Goal: Information Seeking & Learning: Learn about a topic

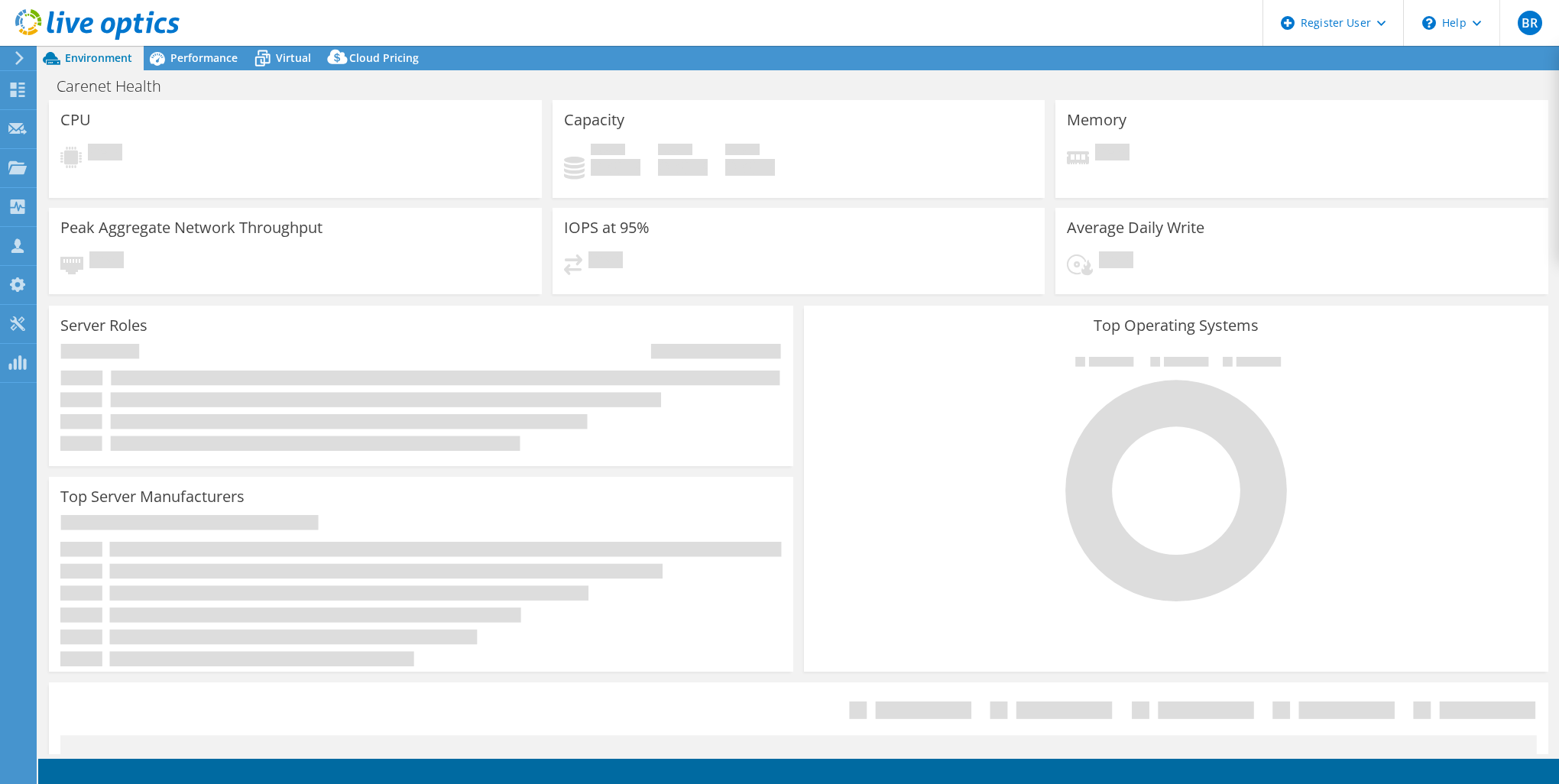
select select "USD"
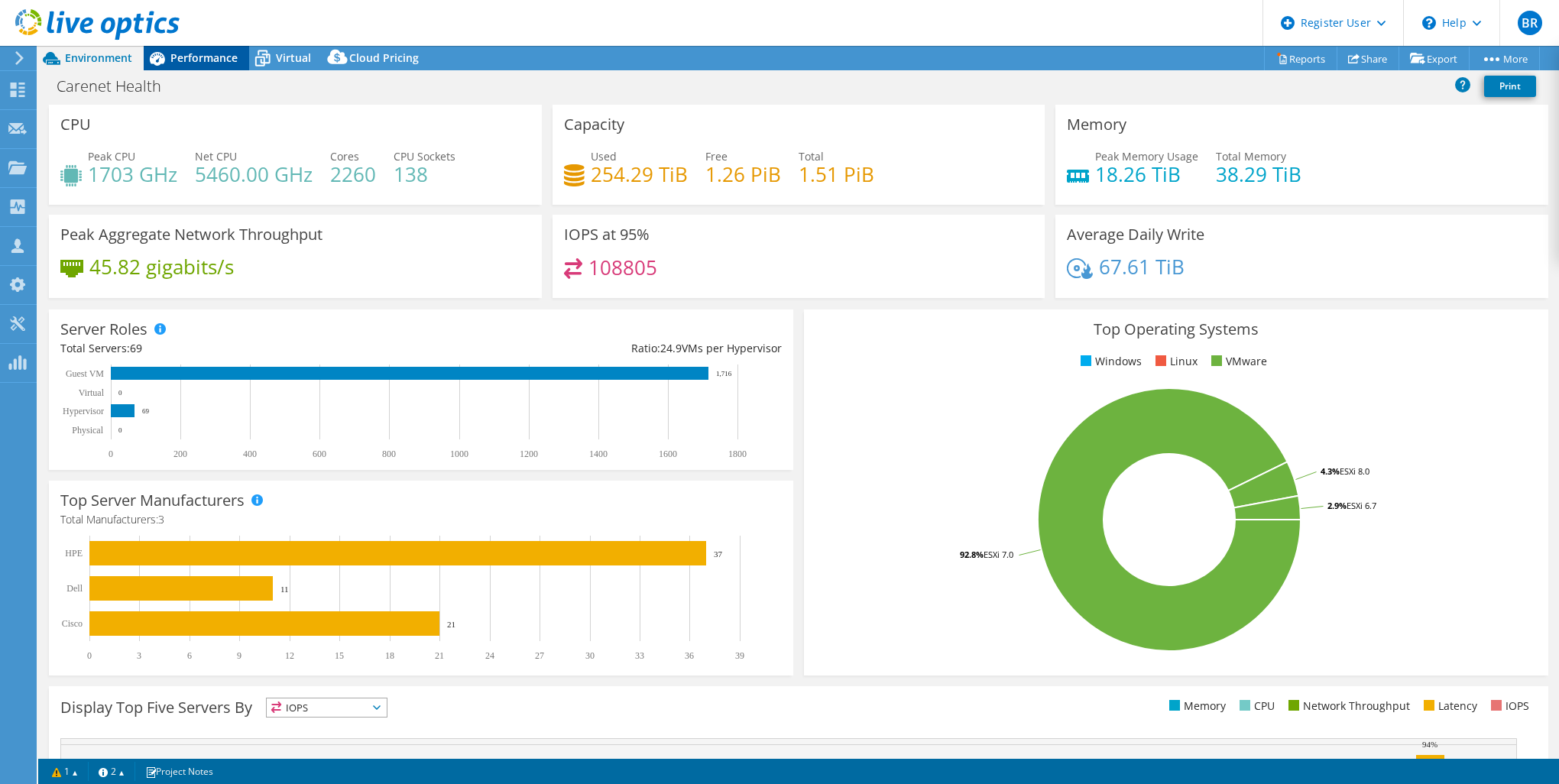
click at [187, 51] on span "Performance" at bounding box center [204, 57] width 67 height 14
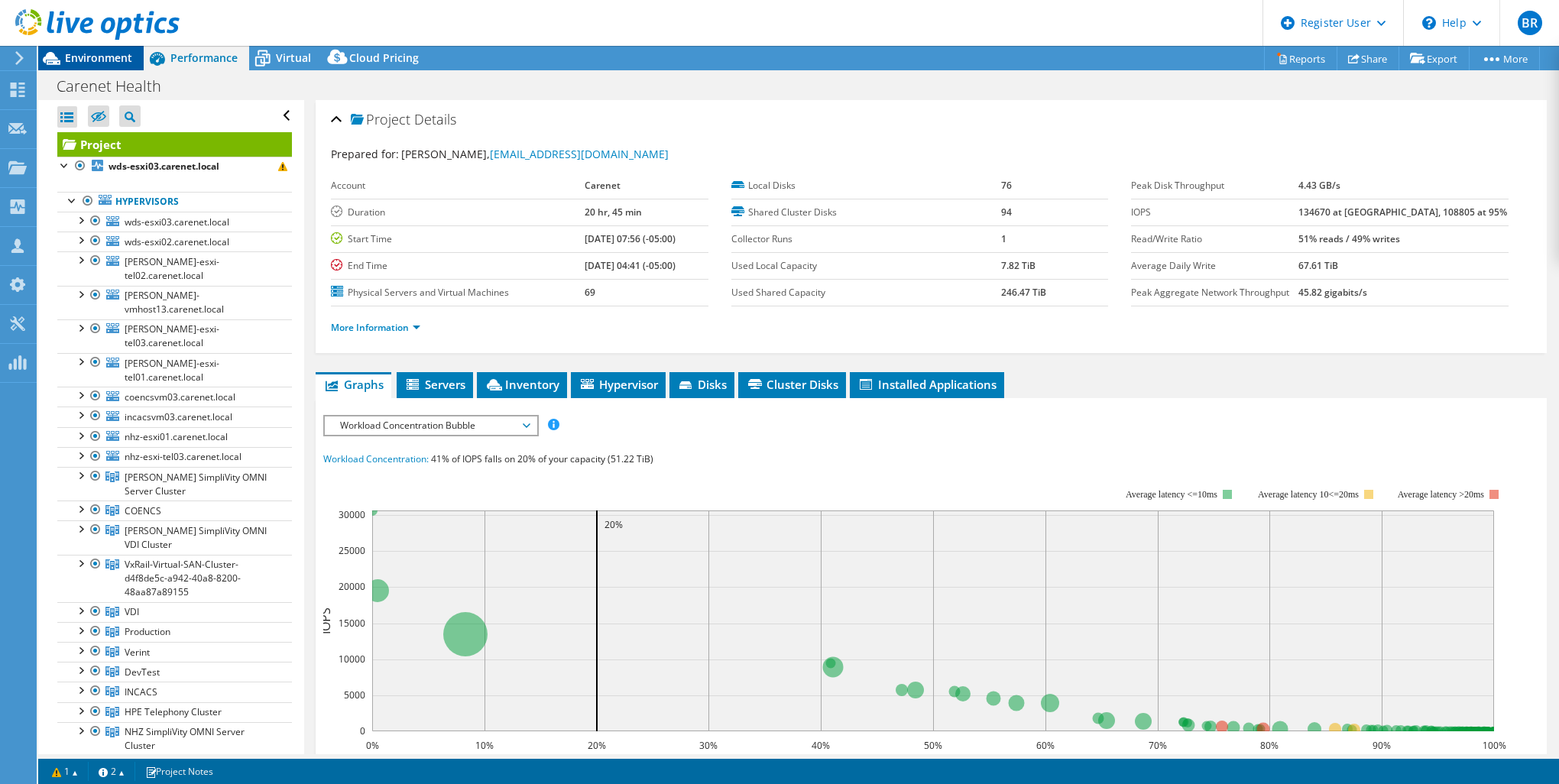
click at [107, 62] on span "Environment" at bounding box center [98, 57] width 67 height 14
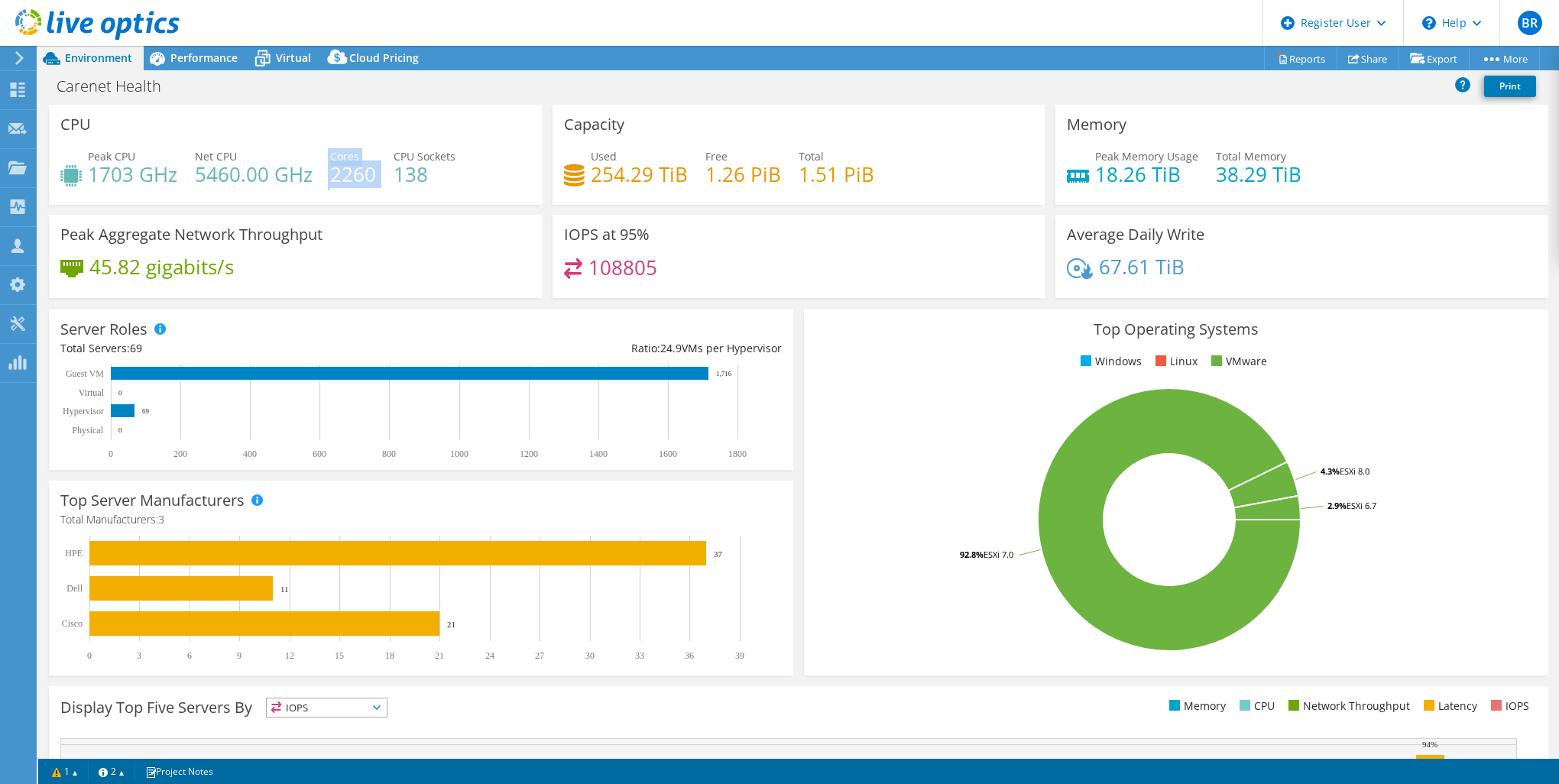
drag, startPoint x: 327, startPoint y: 171, endPoint x: 376, endPoint y: 171, distance: 49.0
click at [376, 171] on div "Peak CPU 1703 GHz Net CPU 5460.00 GHz Cores 2260 CPU Sockets 138" at bounding box center [295, 173] width 470 height 50
drag, startPoint x: 376, startPoint y: 171, endPoint x: 386, endPoint y: 196, distance: 26.9
click at [386, 196] on div "Peak CPU 1703 GHz Net CPU 5460.00 GHz Cores 2260 CPU Sockets 138" at bounding box center [295, 173] width 470 height 50
click at [1220, 205] on div "Memory Peak Memory Usage 18.26 TiB Total Memory 38.29 TiB" at bounding box center [1302, 160] width 504 height 110
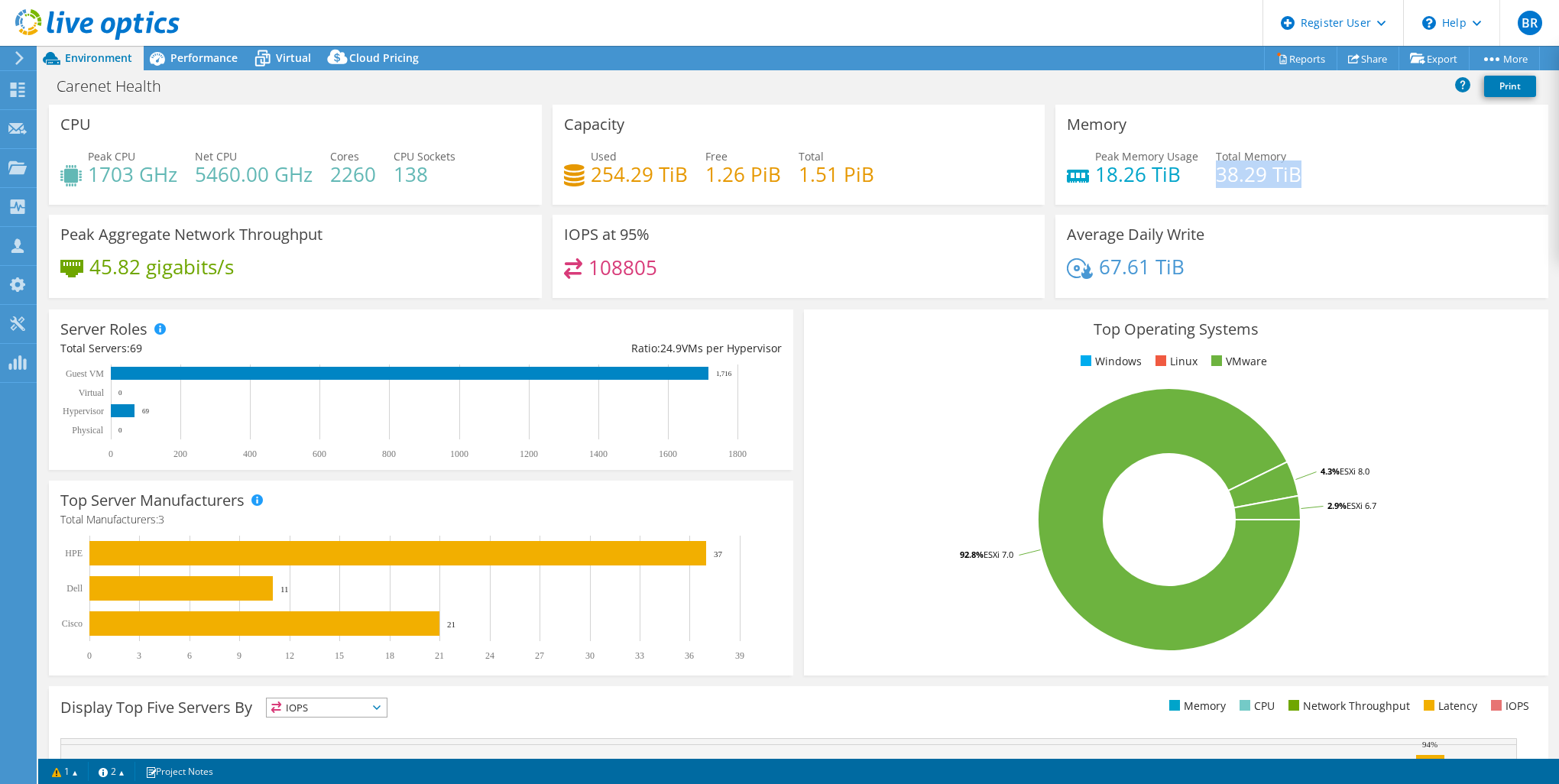
drag, startPoint x: 1210, startPoint y: 181, endPoint x: 1292, endPoint y: 178, distance: 82.1
click at [1292, 178] on h4 "38.29 TiB" at bounding box center [1258, 174] width 86 height 17
drag, startPoint x: 1292, startPoint y: 178, endPoint x: 1285, endPoint y: 207, distance: 29.8
click at [1285, 207] on div "Memory Peak Memory Usage 18.26 TiB Total Memory 38.29 TiB" at bounding box center [1302, 160] width 504 height 110
drag, startPoint x: 130, startPoint y: 350, endPoint x: 142, endPoint y: 349, distance: 12.0
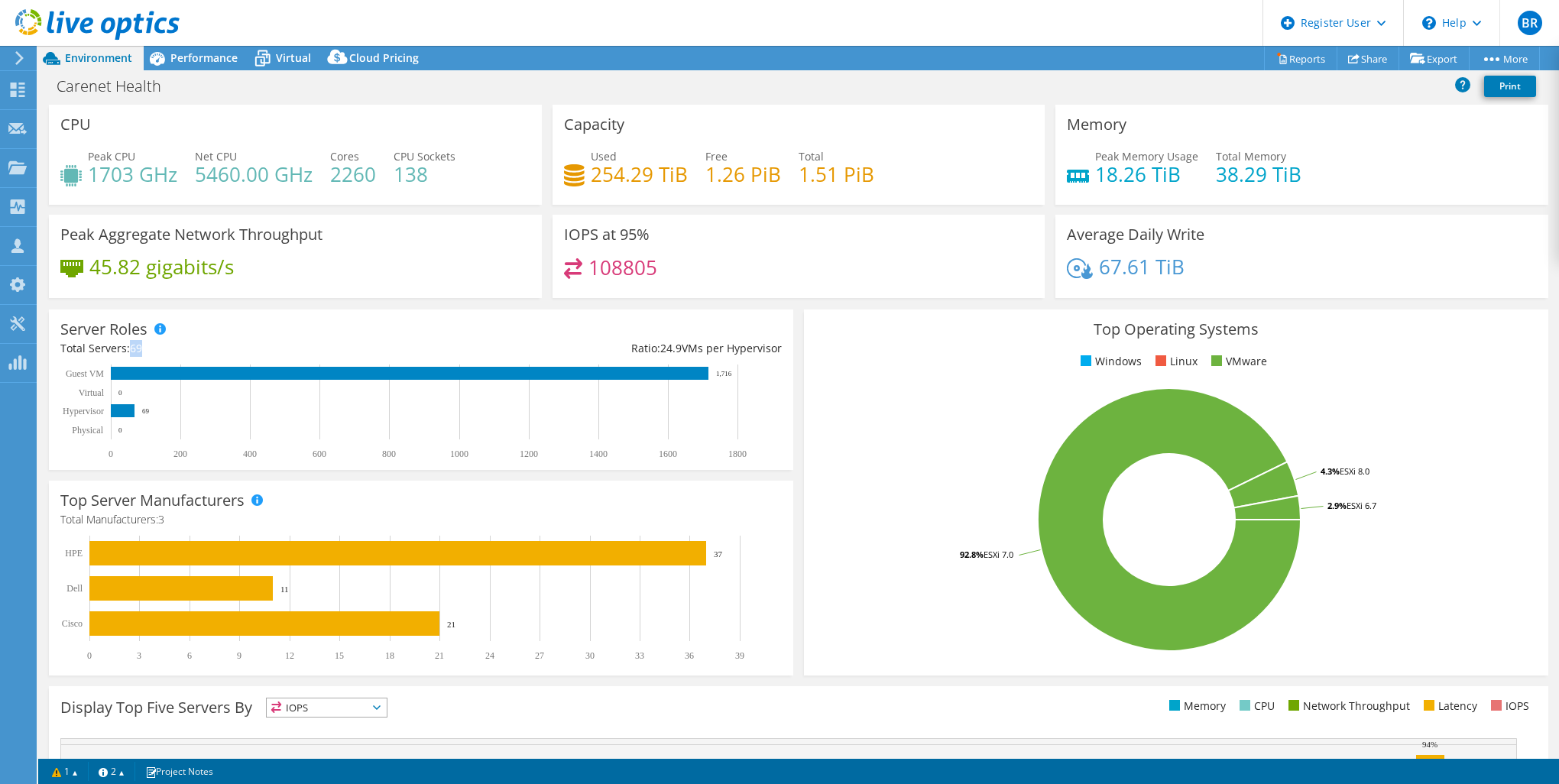
click at [142, 349] on span "69" at bounding box center [136, 347] width 12 height 14
click at [410, 346] on div "Total Servers: 69" at bounding box center [240, 348] width 361 height 17
click at [1285, 166] on h4 "38.29 TiB" at bounding box center [1258, 174] width 86 height 17
drag, startPoint x: 1095, startPoint y: 181, endPoint x: 1278, endPoint y: 181, distance: 183.0
click at [1278, 181] on div "Peak Memory Usage 18.26 TiB Total Memory 38.29 TiB" at bounding box center [1302, 173] width 470 height 50
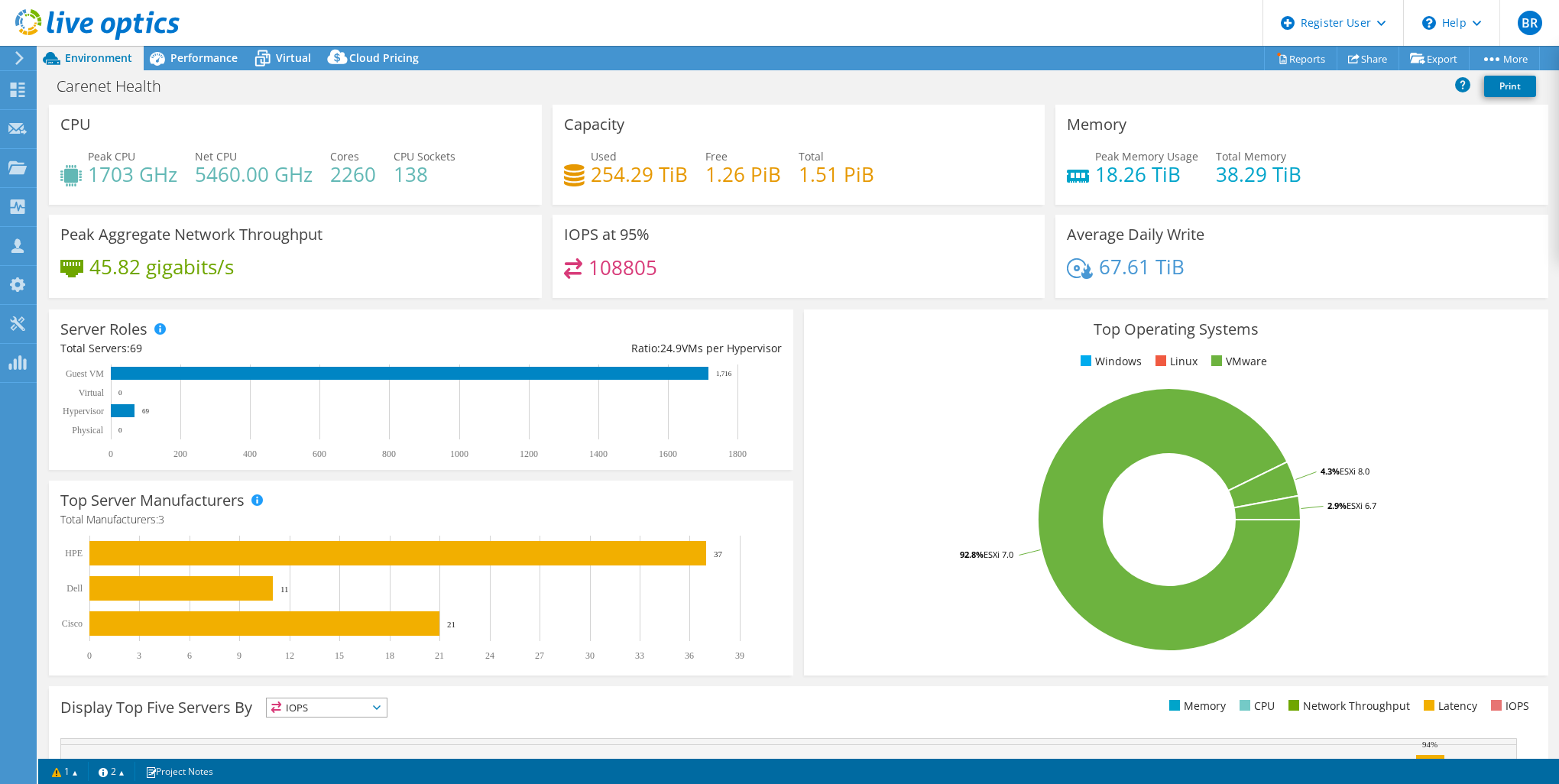
drag, startPoint x: 1278, startPoint y: 181, endPoint x: 1300, endPoint y: 200, distance: 29.1
click at [1300, 200] on div "Memory Peak Memory Usage 18.26 TiB Total Memory 38.29 TiB" at bounding box center [1302, 155] width 493 height 100
drag, startPoint x: 794, startPoint y: 173, endPoint x: 907, endPoint y: 173, distance: 113.0
click at [907, 173] on div "Used 254.29 TiB Free 1.26 PiB Total 1.51 PiB" at bounding box center [799, 173] width 470 height 50
drag, startPoint x: 907, startPoint y: 173, endPoint x: 689, endPoint y: 202, distance: 219.9
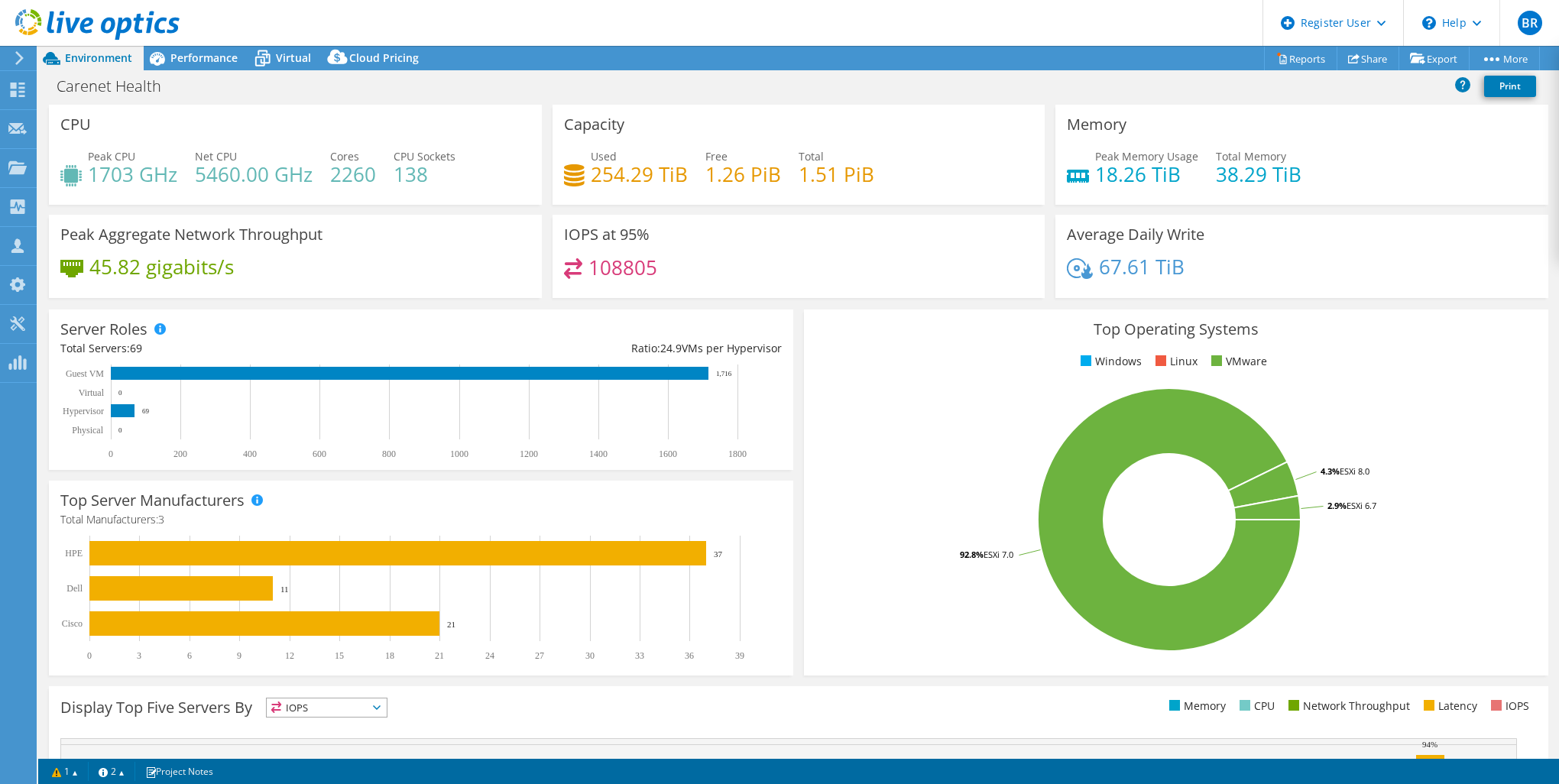
click at [737, 202] on div "Capacity Used 254.29 TiB Free 1.26 PiB Total 1.51 PiB" at bounding box center [799, 155] width 493 height 100
drag, startPoint x: 593, startPoint y: 170, endPoint x: 670, endPoint y: 171, distance: 77.0
click at [670, 171] on h4 "254.29 TiB" at bounding box center [639, 174] width 97 height 17
drag, startPoint x: 670, startPoint y: 171, endPoint x: 676, endPoint y: 179, distance: 10.0
click at [676, 179] on h4 "254.29 TiB" at bounding box center [639, 174] width 97 height 17
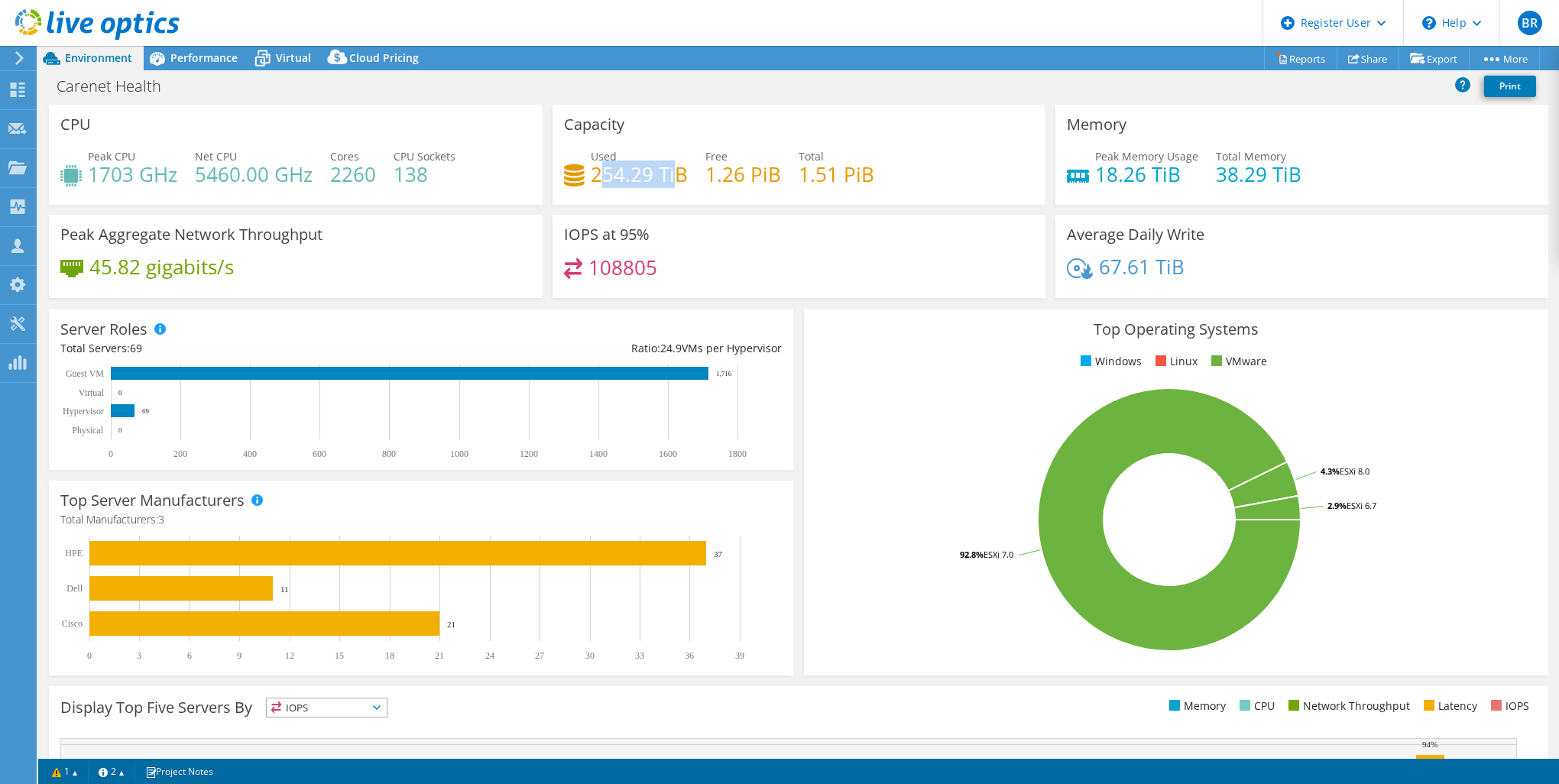
click at [676, 179] on h4 "254.29 TiB" at bounding box center [639, 174] width 97 height 17
drag, startPoint x: 676, startPoint y: 179, endPoint x: 685, endPoint y: 183, distance: 9.8
click at [685, 183] on div "Used 254.29 TiB Free 1.26 PiB Total 1.51 PiB" at bounding box center [799, 173] width 470 height 50
drag, startPoint x: 196, startPoint y: 180, endPoint x: 238, endPoint y: 176, distance: 42.2
click at [238, 176] on h4 "5460.00 GHz" at bounding box center [253, 174] width 117 height 17
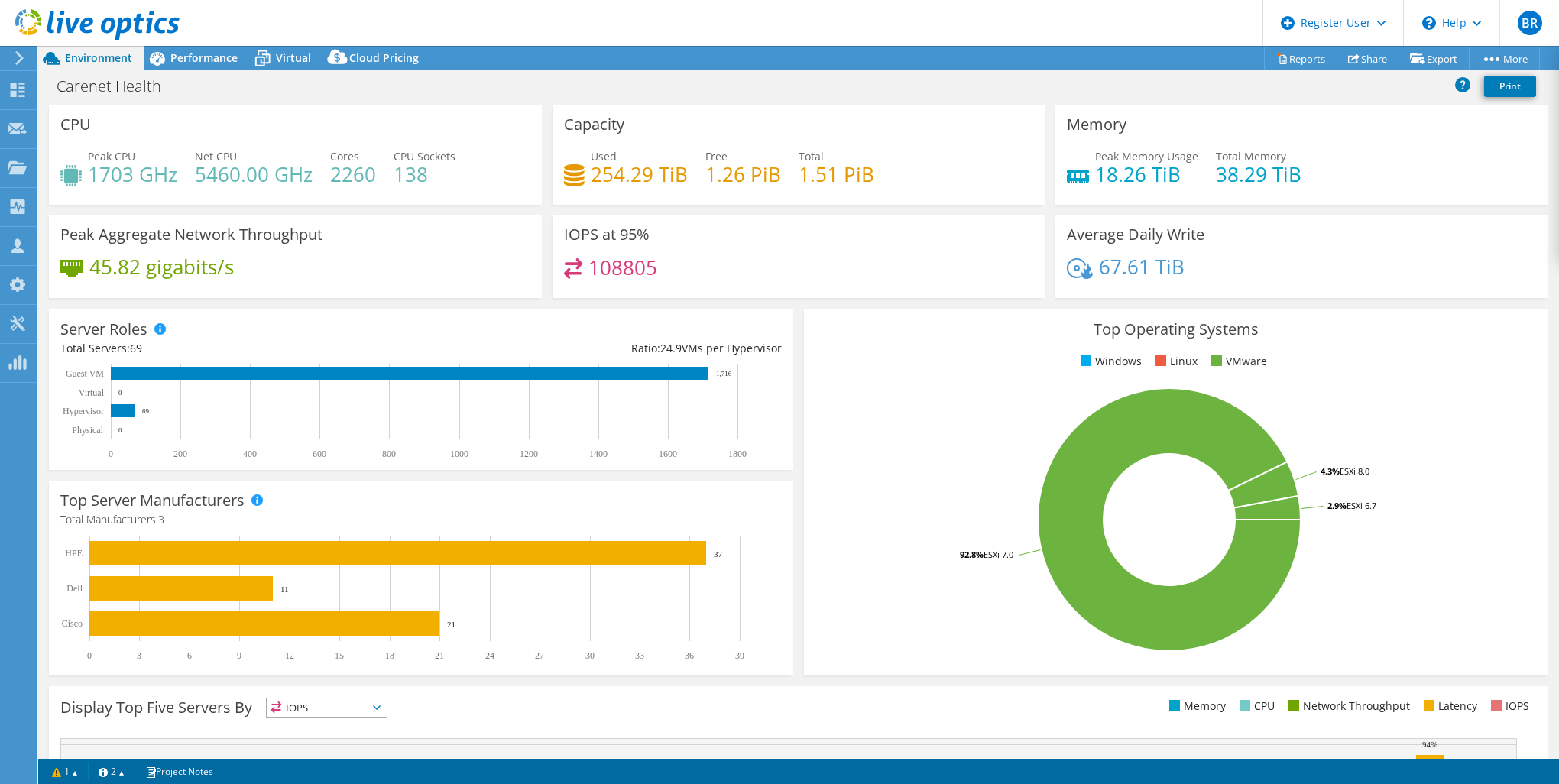
click at [815, 337] on h3 "Top Operating Systems" at bounding box center [1176, 329] width 721 height 17
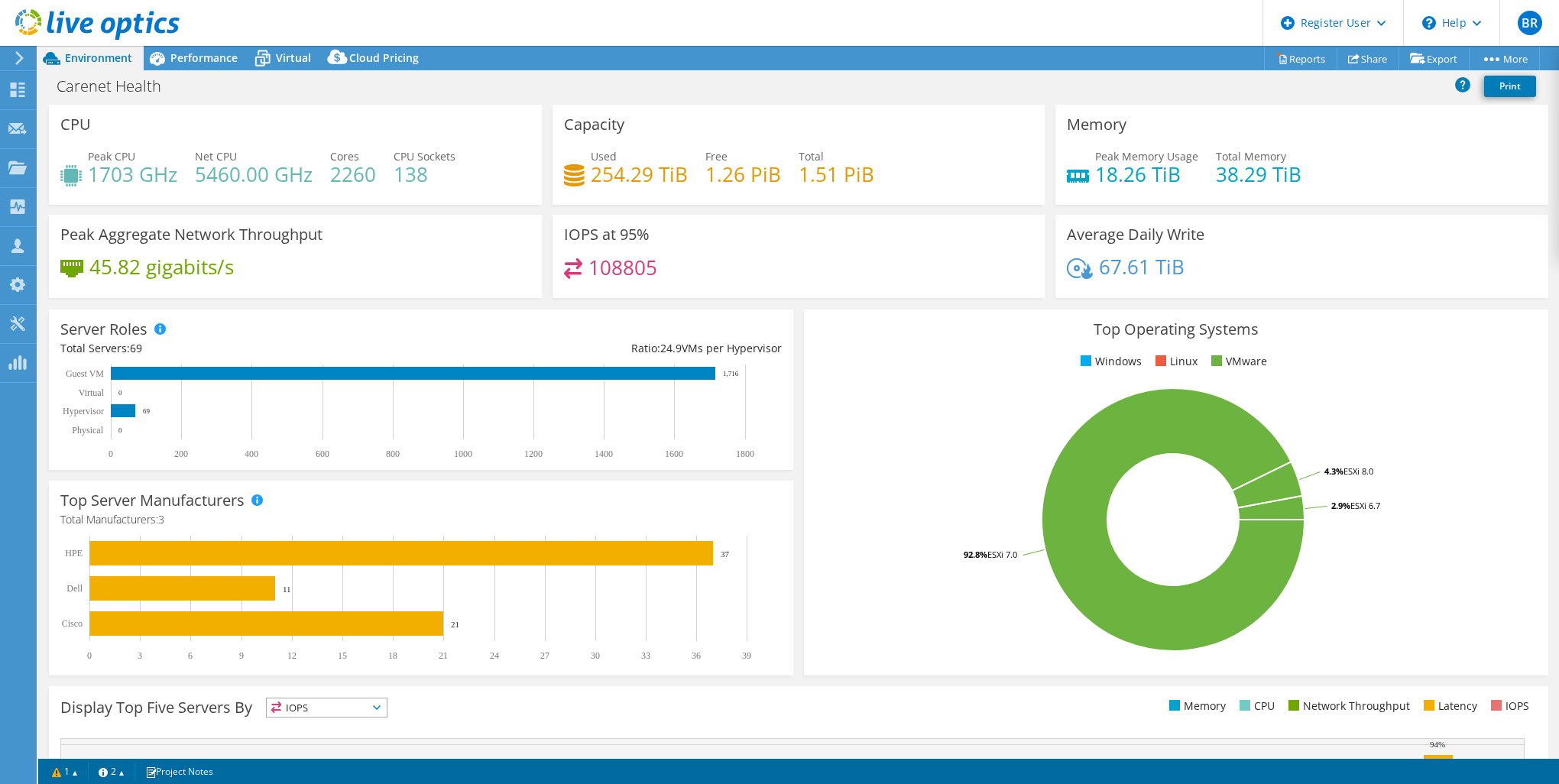
click at [842, 306] on div "Top Operating Systems Windows Linux VMware 92.8% ESXi 7.0 4.3% ESXi 8.0 2.9% ES…" at bounding box center [1176, 492] width 755 height 376
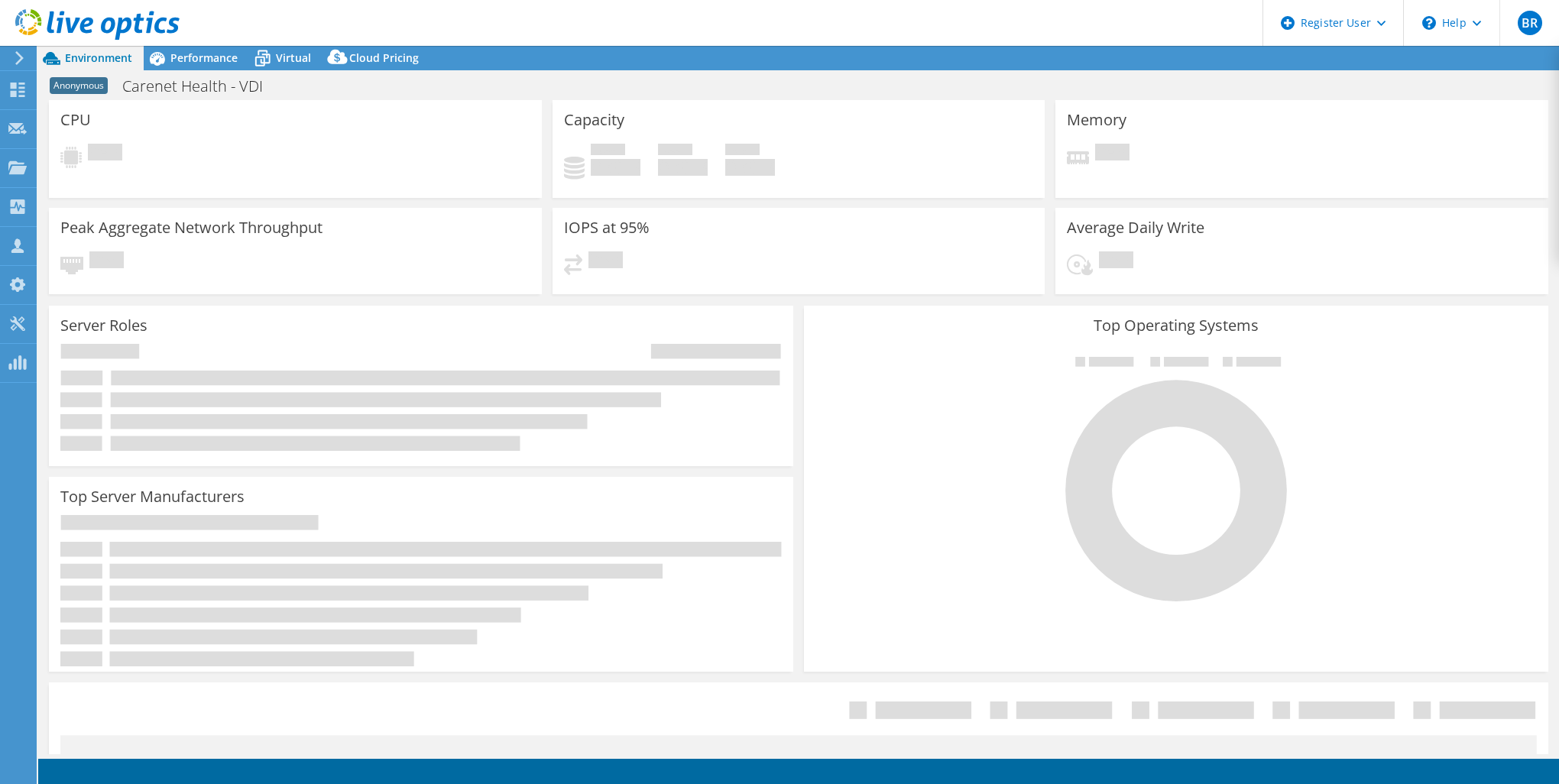
select select "USD"
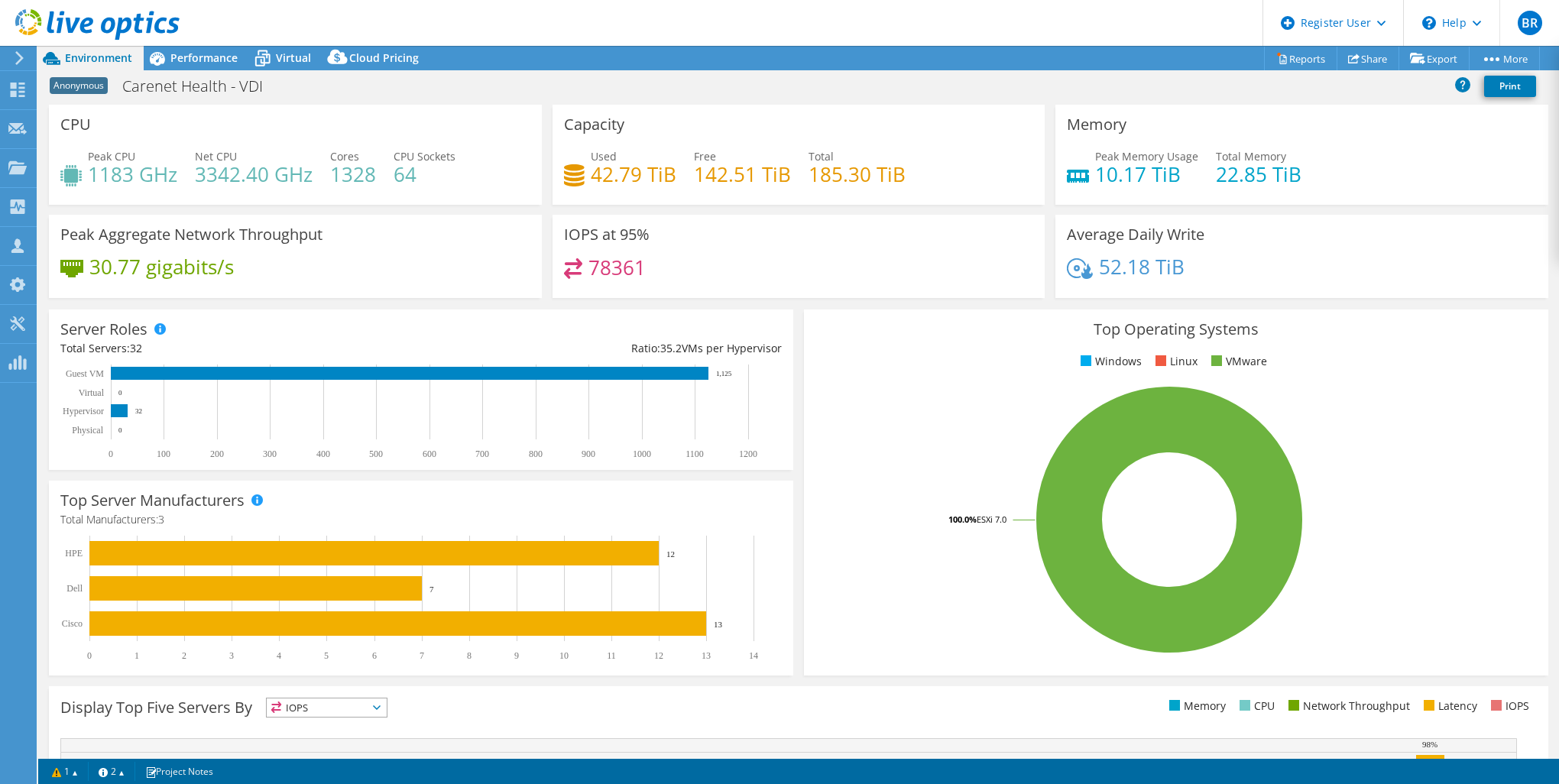
click at [1020, 65] on div "Project Actions Project Actions Reports Share Export vSAN ReadyNode Sizer" at bounding box center [799, 57] width 1521 height 24
drag, startPoint x: 587, startPoint y: 176, endPoint x: 673, endPoint y: 176, distance: 86.0
click at [673, 176] on div "Used 42.79 TiB Free 142.51 TiB Total 185.30 TiB" at bounding box center [799, 173] width 470 height 50
drag, startPoint x: 673, startPoint y: 176, endPoint x: 810, endPoint y: 207, distance: 140.5
click at [810, 207] on div "Capacity Used 42.79 TiB Free 142.51 TiB Total 185.30 TiB" at bounding box center [799, 160] width 504 height 110
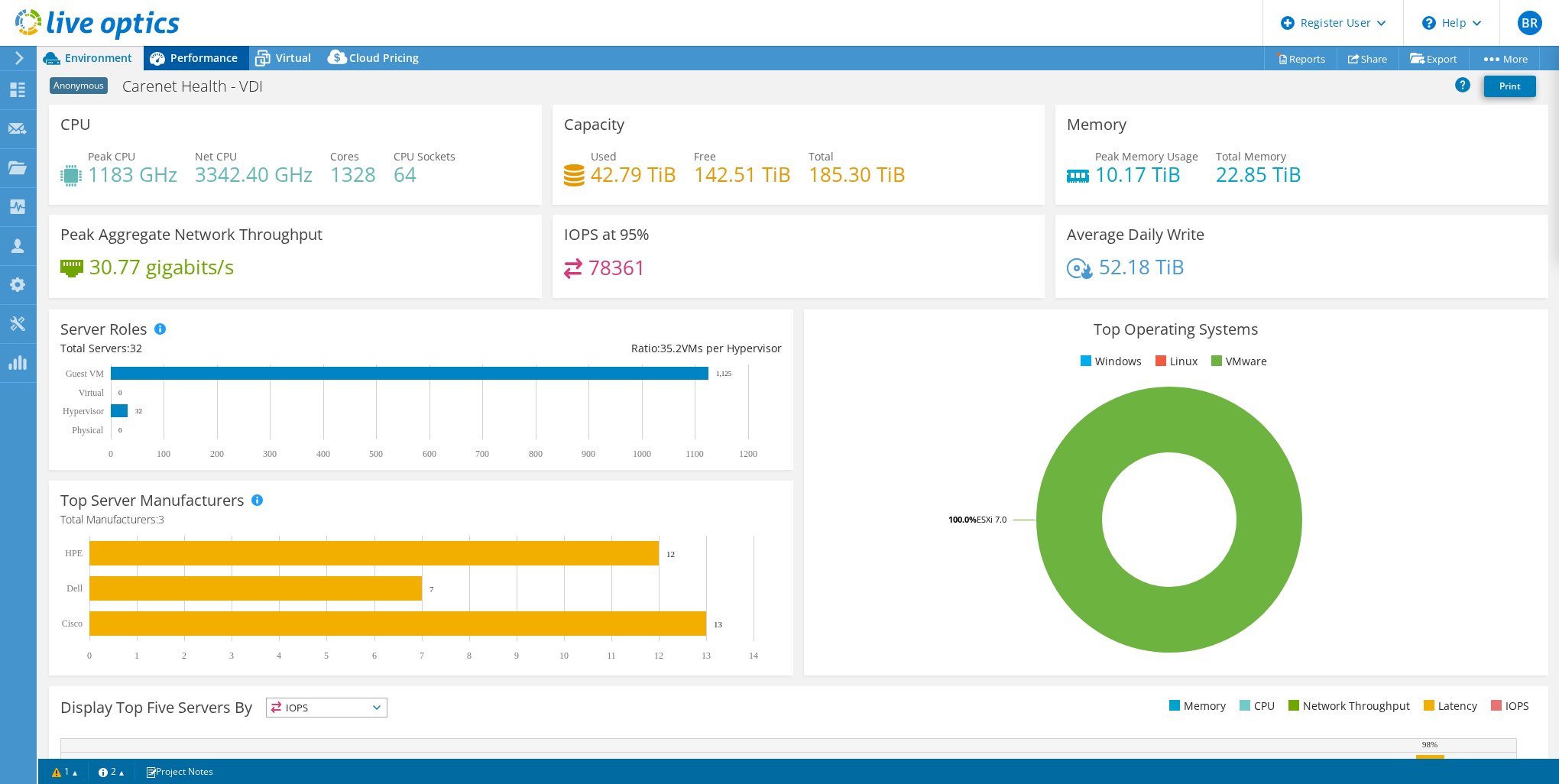
click at [189, 49] on div "Performance" at bounding box center [197, 57] width 106 height 24
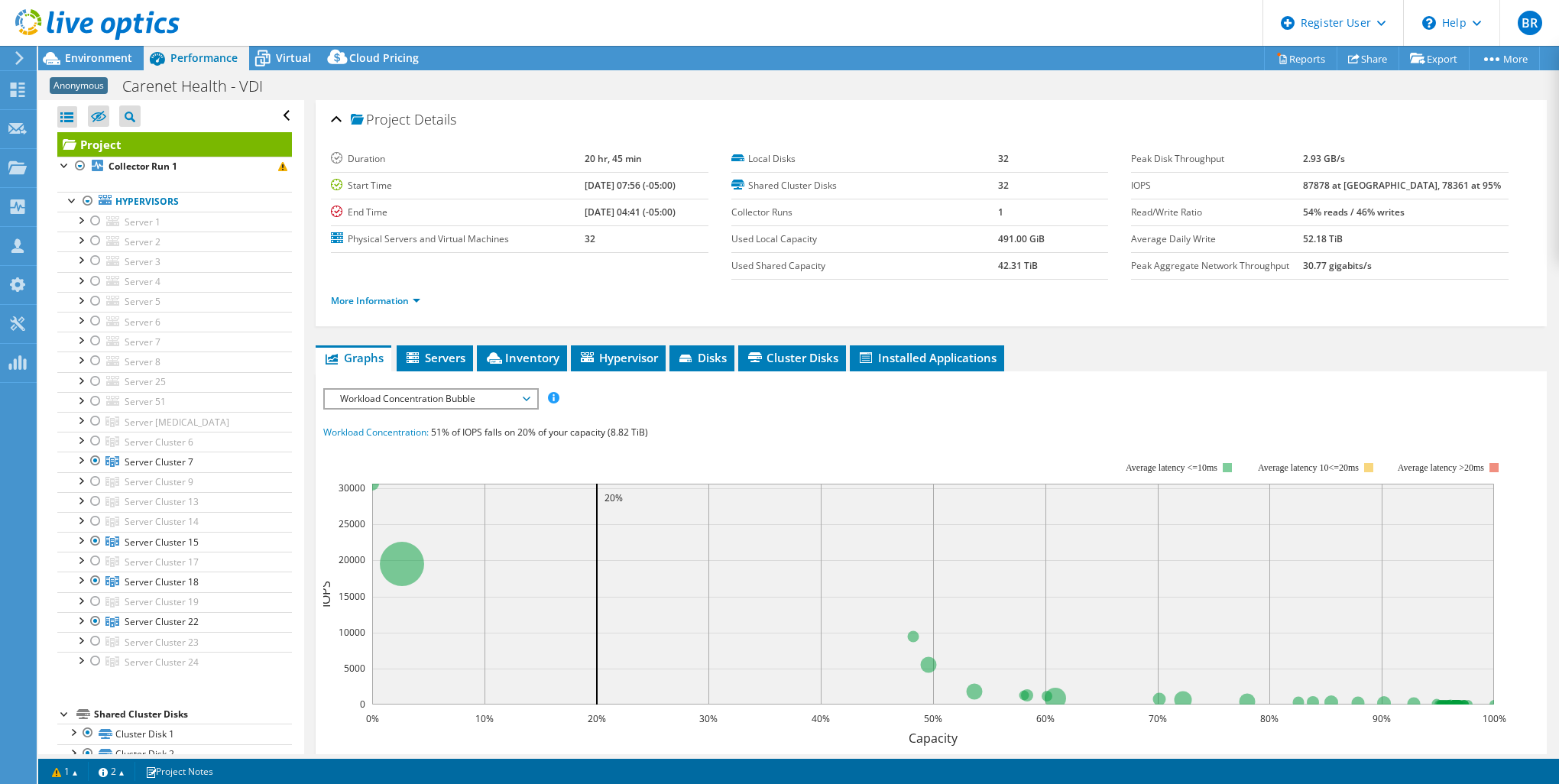
drag, startPoint x: 1332, startPoint y: 181, endPoint x: 1462, endPoint y: 181, distance: 130.0
click at [1462, 181] on tr "IOPS 87878 at Peak, 78361 at 95%" at bounding box center [1319, 185] width 377 height 27
click at [118, 69] on div "Environment" at bounding box center [91, 57] width 106 height 24
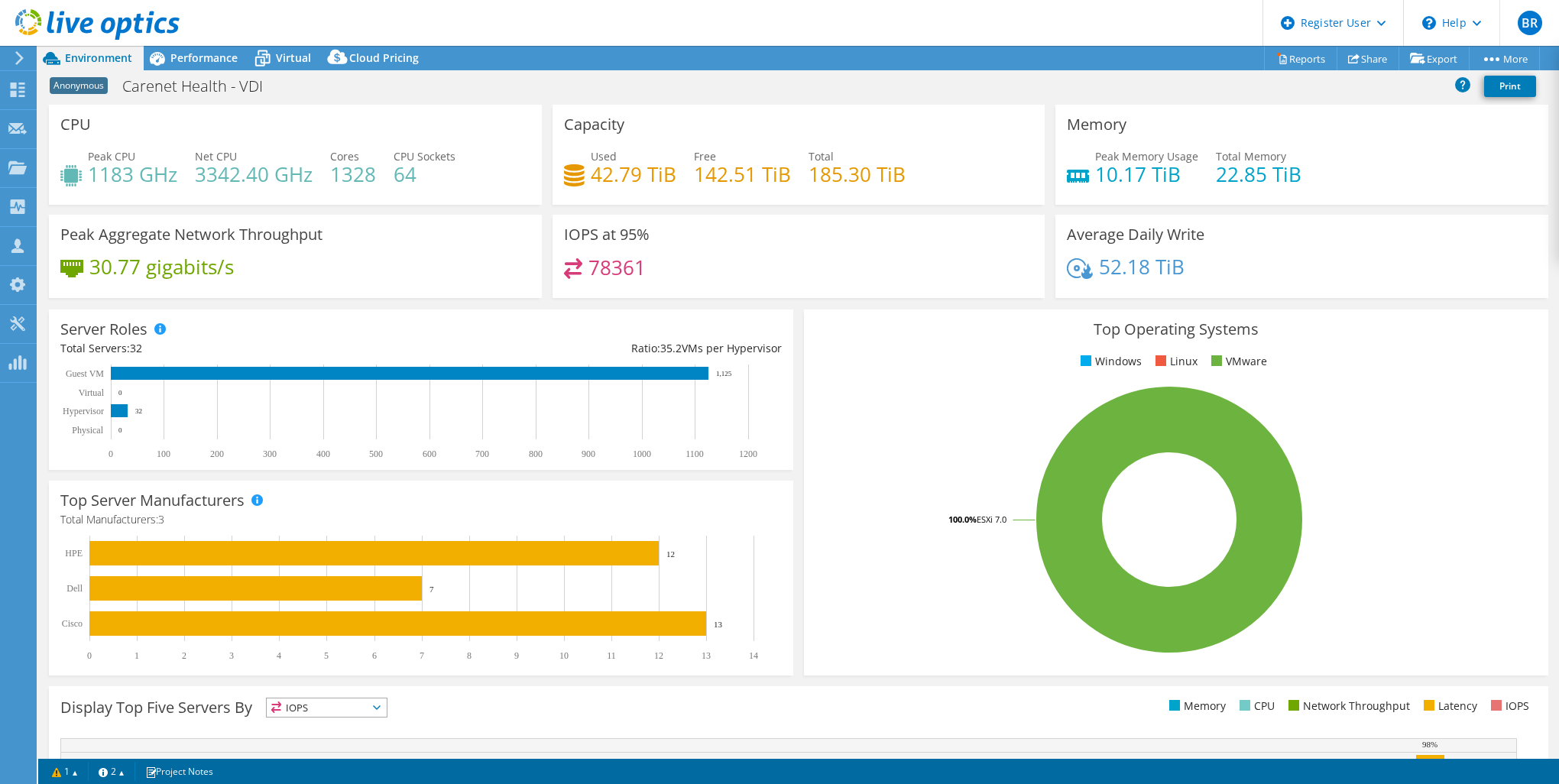
click at [840, 432] on rect at bounding box center [1169, 519] width 708 height 267
click at [296, 51] on span "Virtual" at bounding box center [293, 57] width 35 height 14
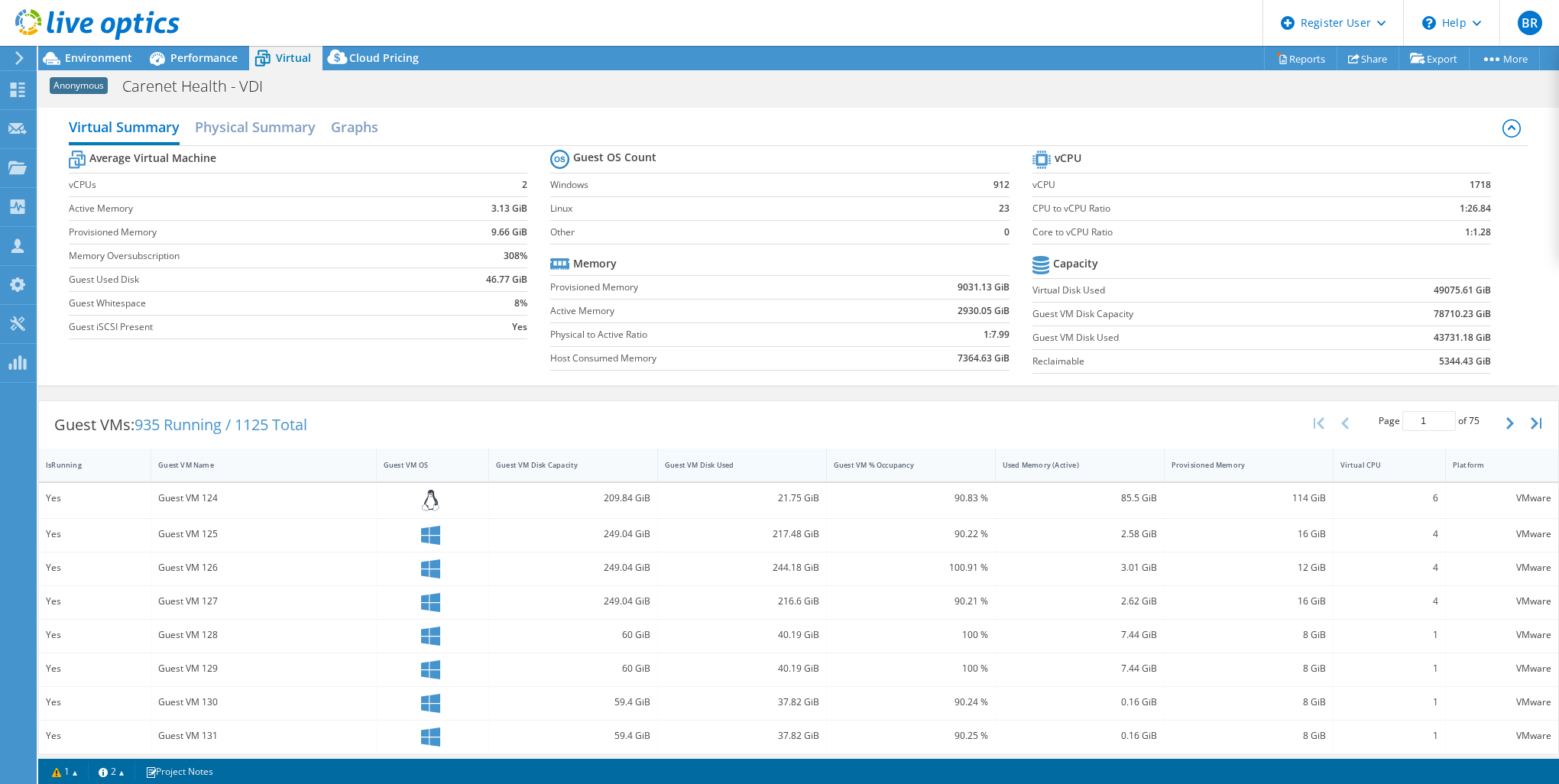
click at [689, 453] on div "Guest VM Disk Used" at bounding box center [733, 464] width 150 height 23
click at [694, 454] on div "Guest VM Disk Used" at bounding box center [733, 464] width 150 height 23
click at [106, 57] on span "Environment" at bounding box center [98, 57] width 67 height 14
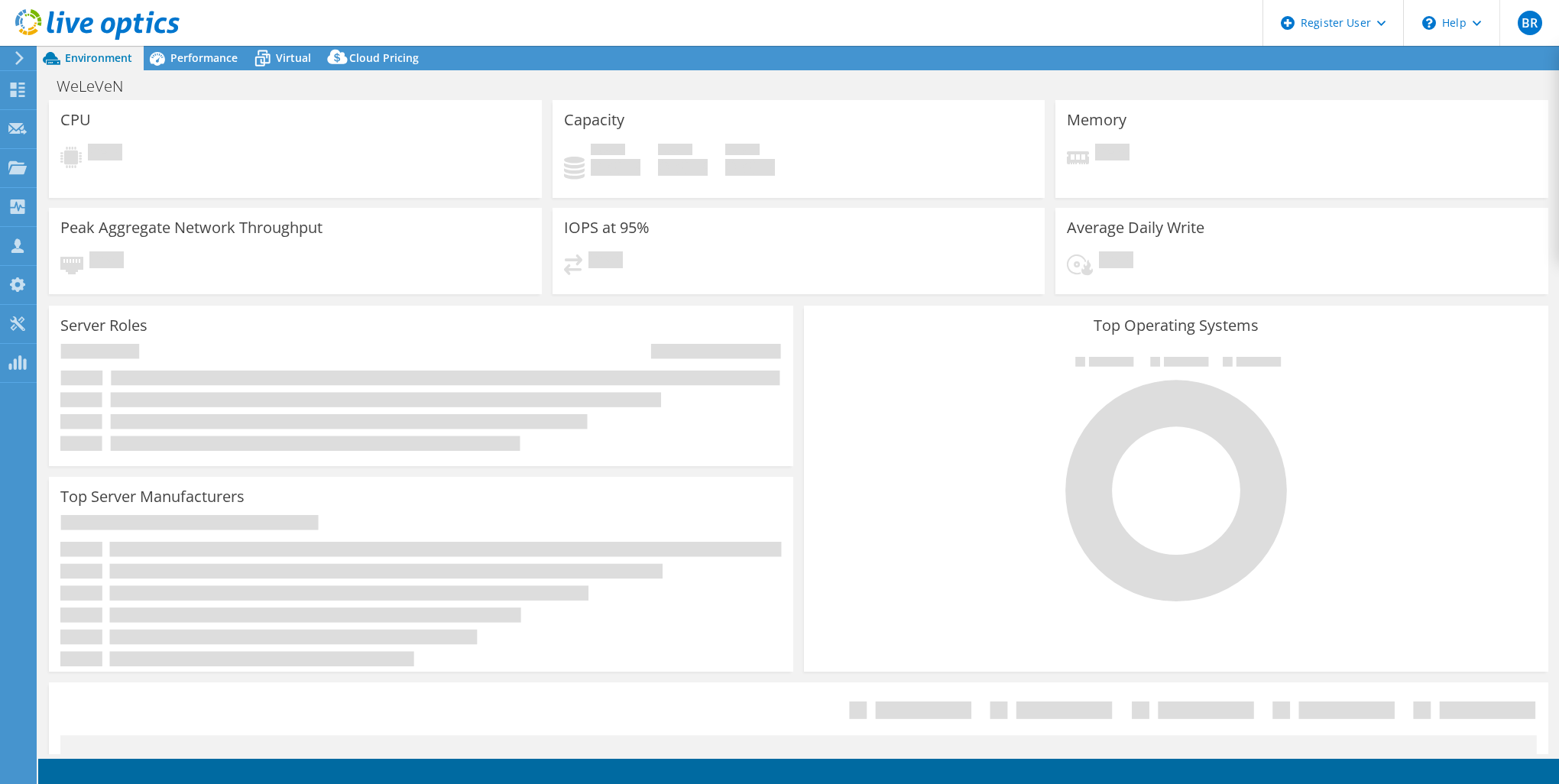
select select "USD"
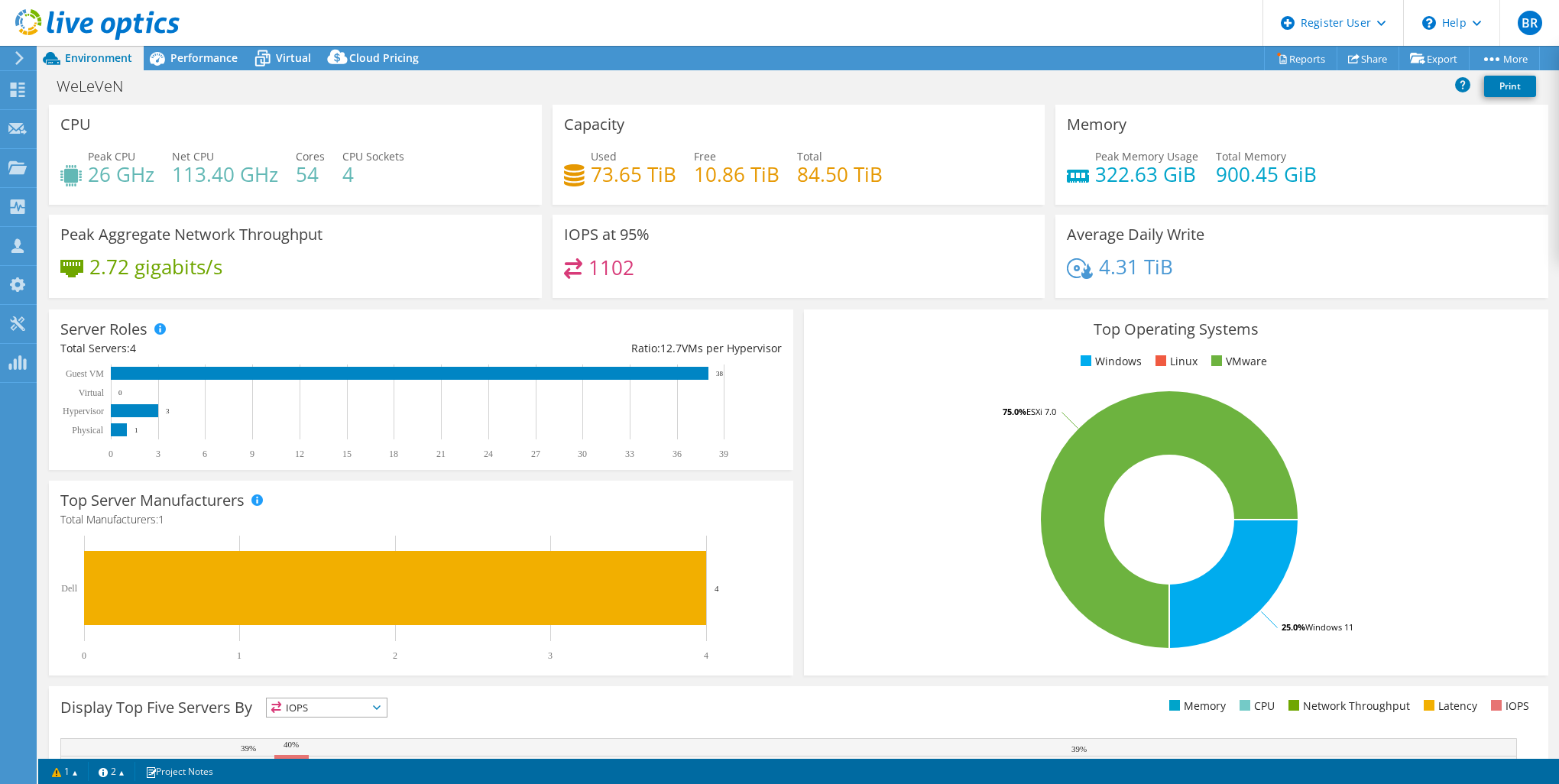
click at [1045, 40] on header "BR Dell User [PERSON_NAME] [PERSON_NAME][EMAIL_ADDRESS][DOMAIN_NAME] Dell My Pr…" at bounding box center [780, 22] width 1559 height 46
click at [695, 79] on div "WeLeVeN Print" at bounding box center [799, 86] width 1521 height 28
